Goal: Task Accomplishment & Management: Use online tool/utility

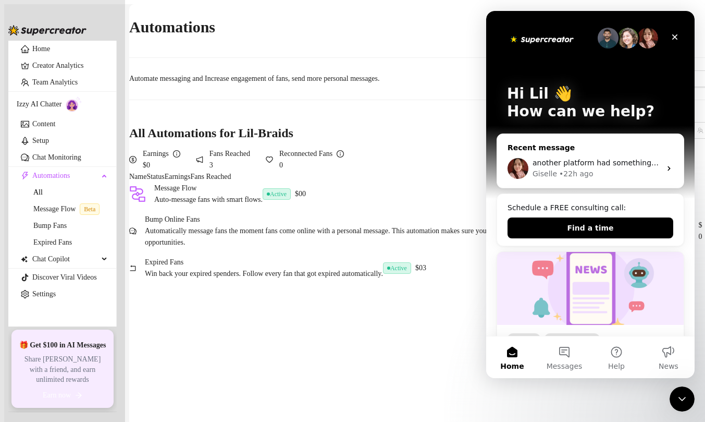
click at [573, 158] on span "another platform had something like {displayname|name}" at bounding box center [640, 162] width 215 height 8
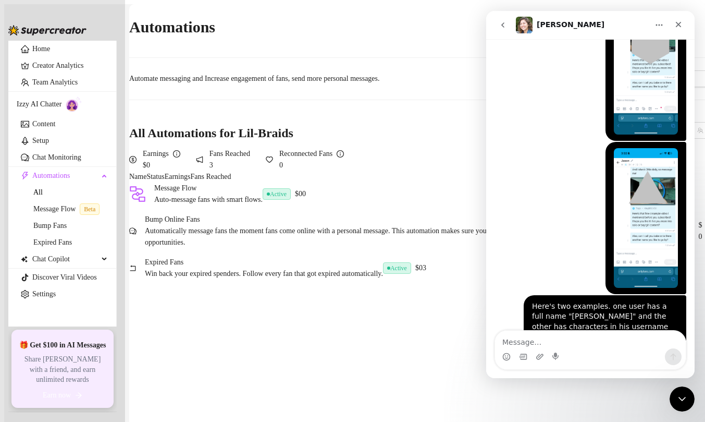
scroll to position [2399, 0]
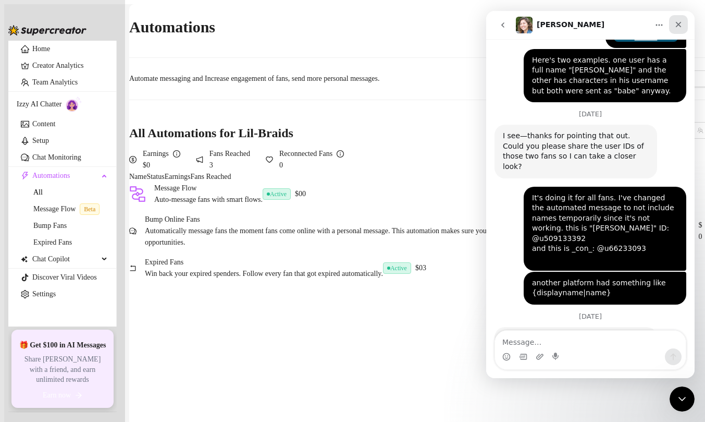
click at [678, 27] on icon "Close" at bounding box center [678, 24] width 8 height 8
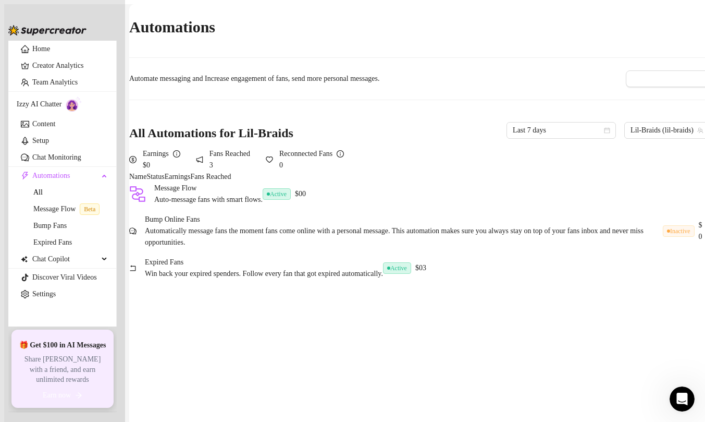
click at [249, 279] on span "Win back your expired spenders. Follow every fan that got expired automatically." at bounding box center [264, 273] width 238 height 11
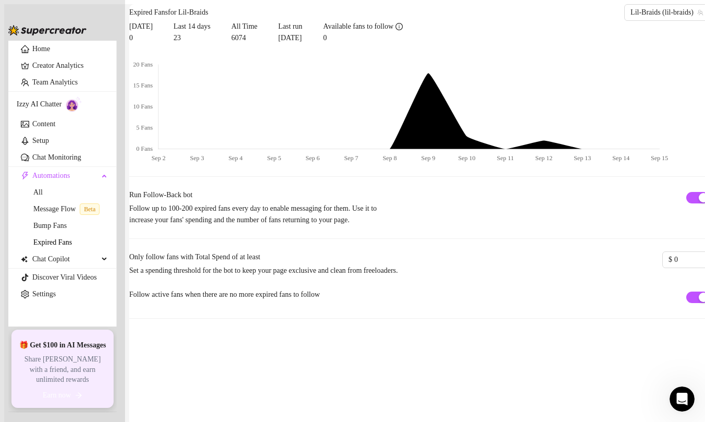
click at [558, 164] on canvas at bounding box center [399, 111] width 541 height 104
click at [530, 164] on canvas at bounding box center [399, 111] width 541 height 104
click at [43, 196] on link "All" at bounding box center [37, 192] width 9 height 8
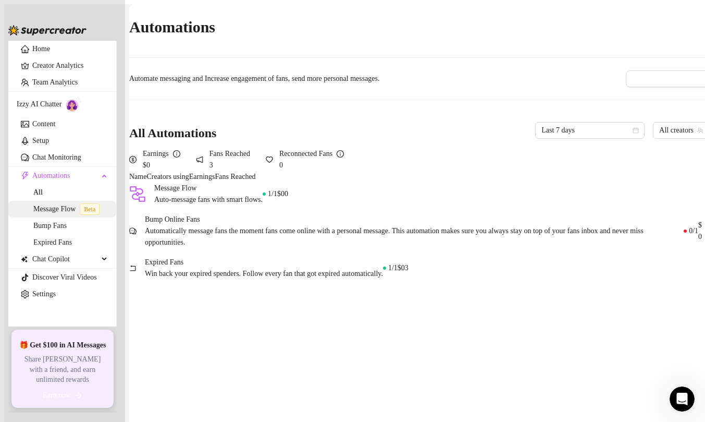
click at [55, 213] on link "Message Flow Beta" at bounding box center [68, 209] width 70 height 8
